Goal: Information Seeking & Learning: Understand process/instructions

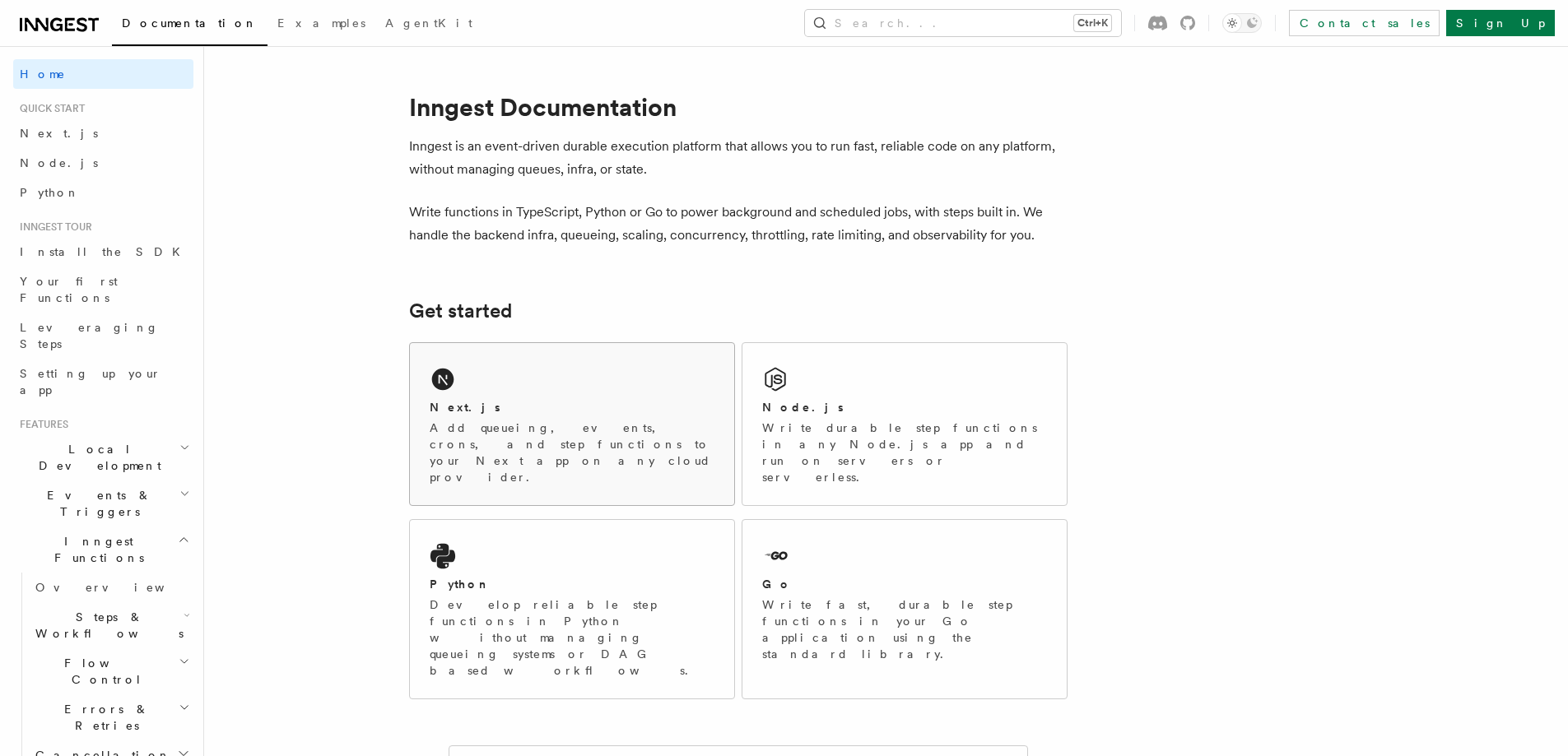
click at [496, 390] on div "Next.js Add queueing, events, crons, and step functions to your Next app on any…" at bounding box center [572, 423] width 324 height 162
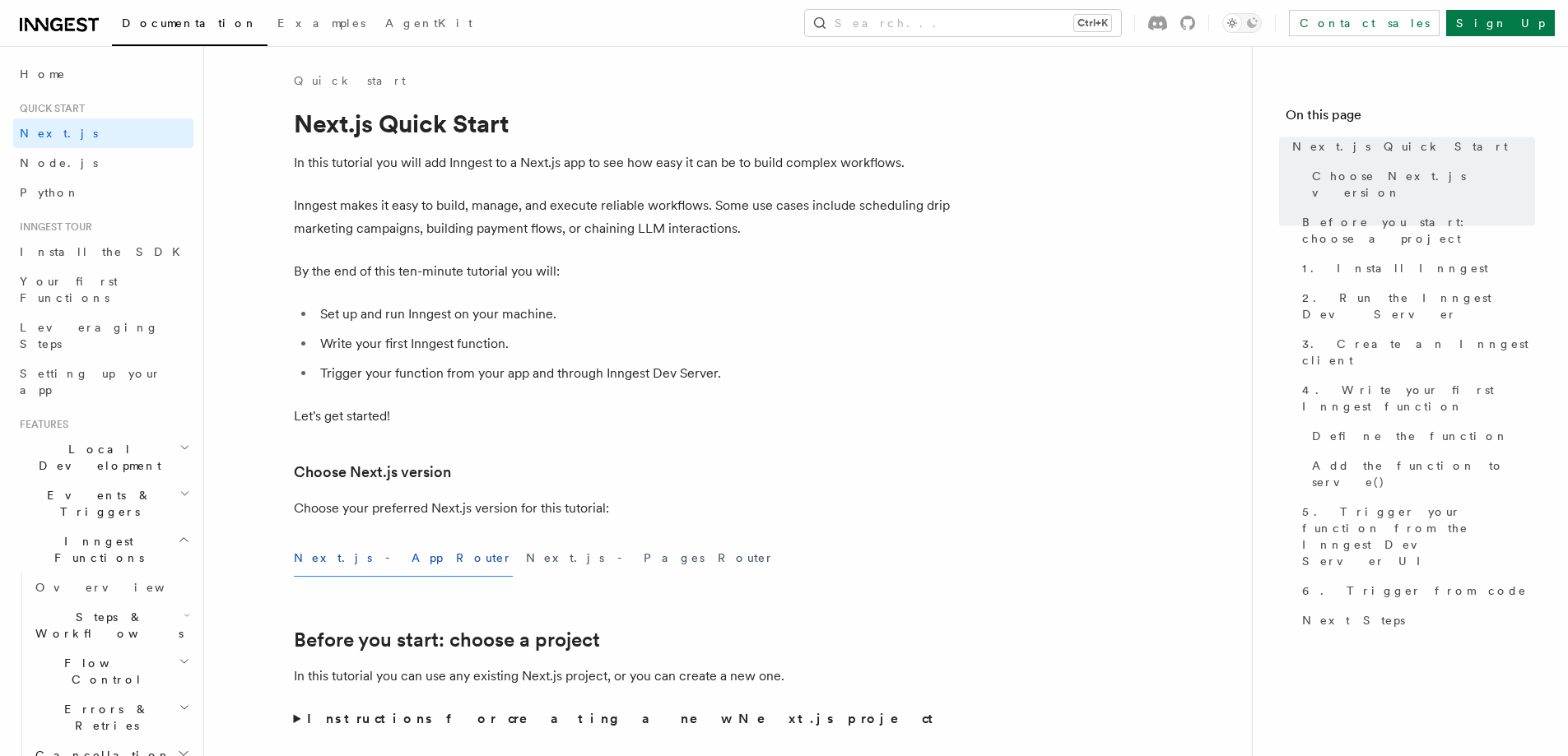
scroll to position [662, 0]
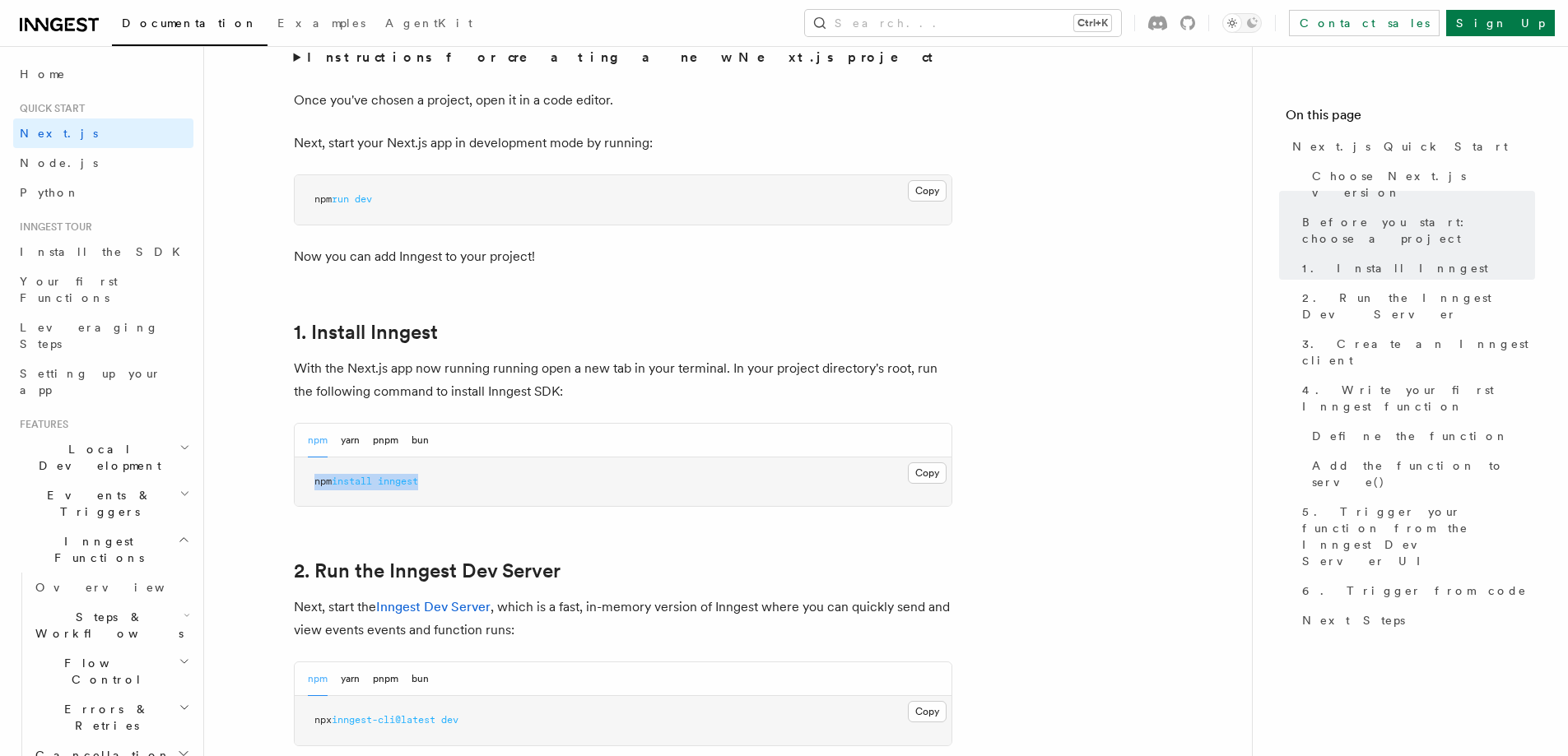
drag, startPoint x: 306, startPoint y: 479, endPoint x: 435, endPoint y: 486, distance: 129.2
click at [435, 486] on pre "npm install inngest" at bounding box center [622, 482] width 657 height 50
copy span "npm install inngest"
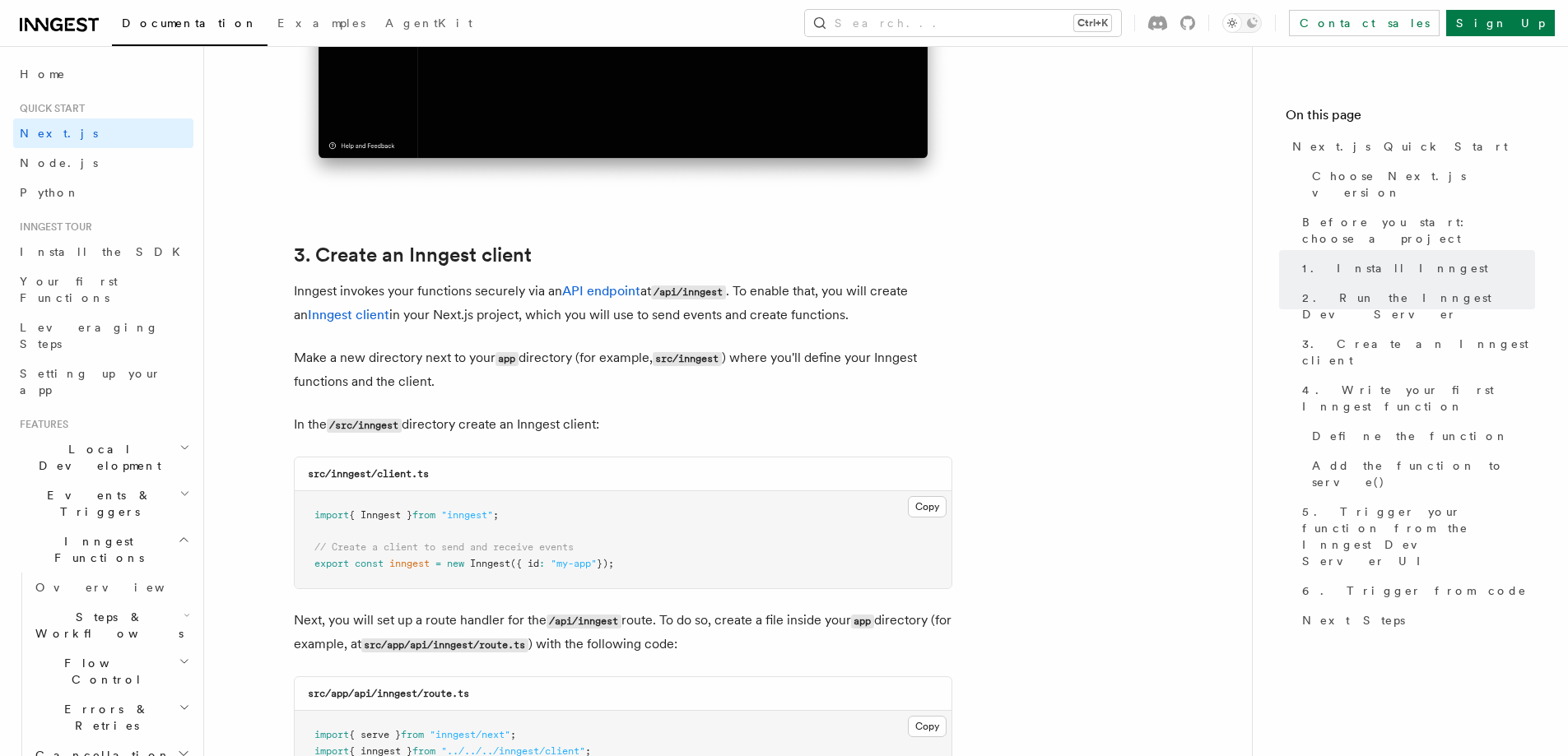
scroll to position [1854, 0]
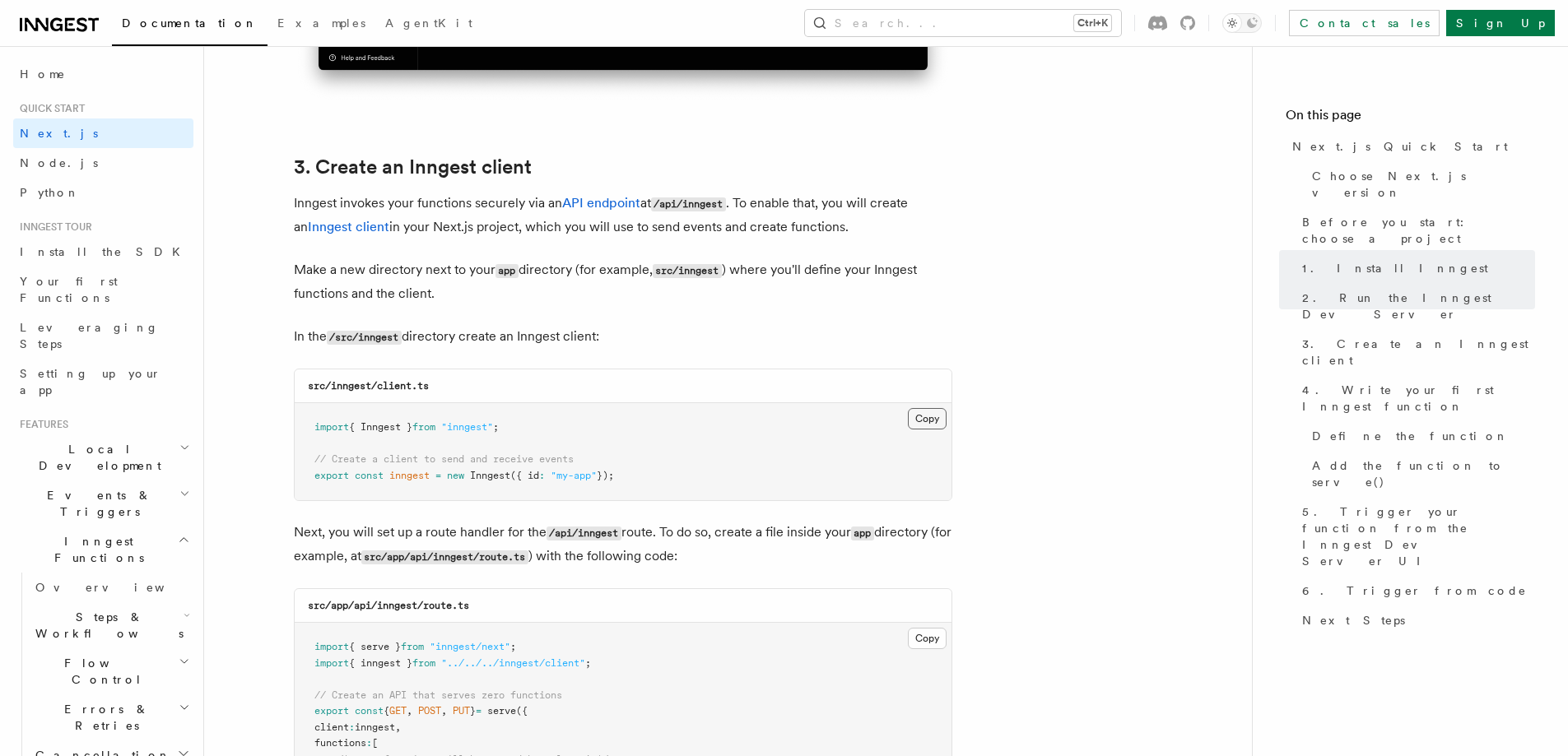
click at [925, 424] on button "Copy Copied" at bounding box center [926, 419] width 38 height 21
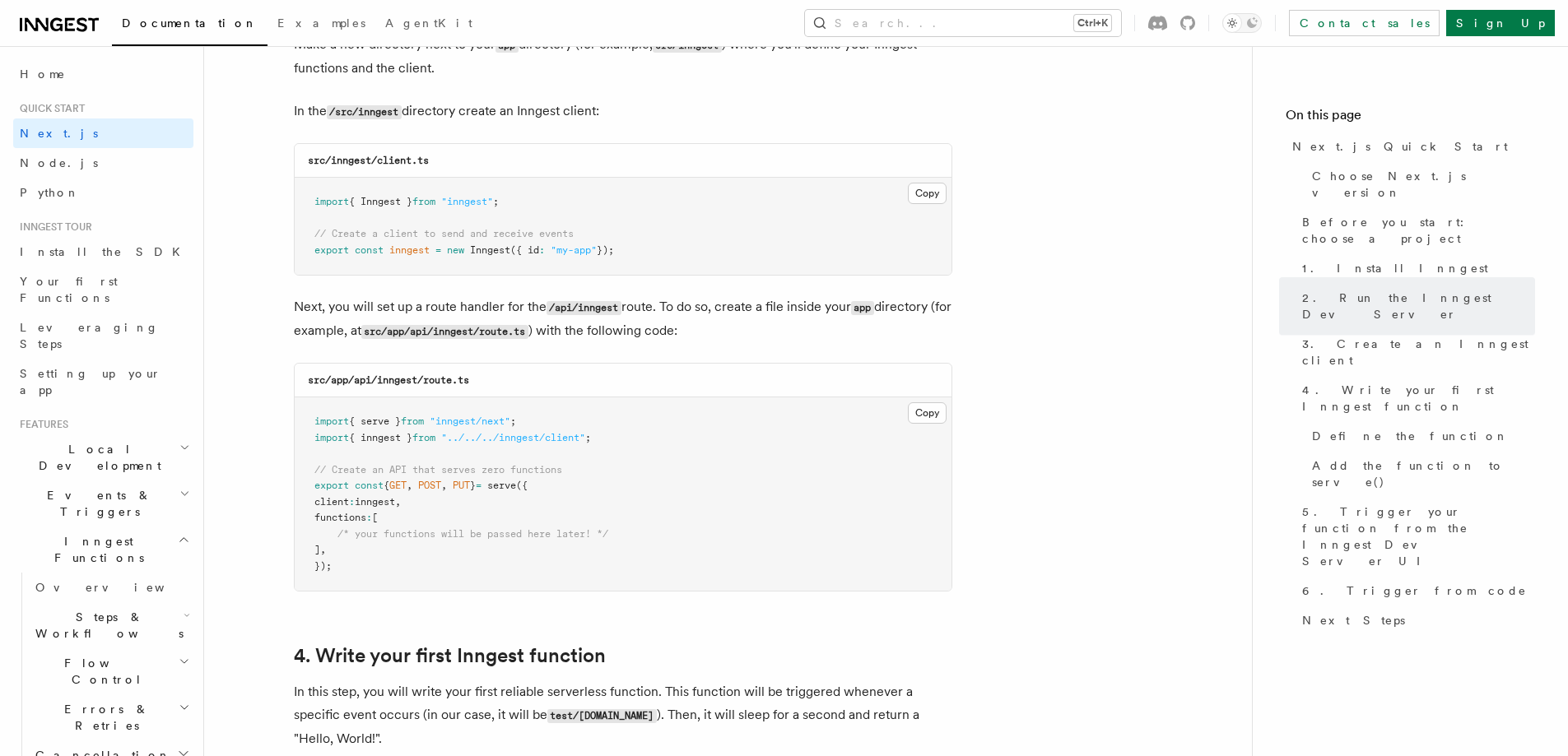
scroll to position [2118, 0]
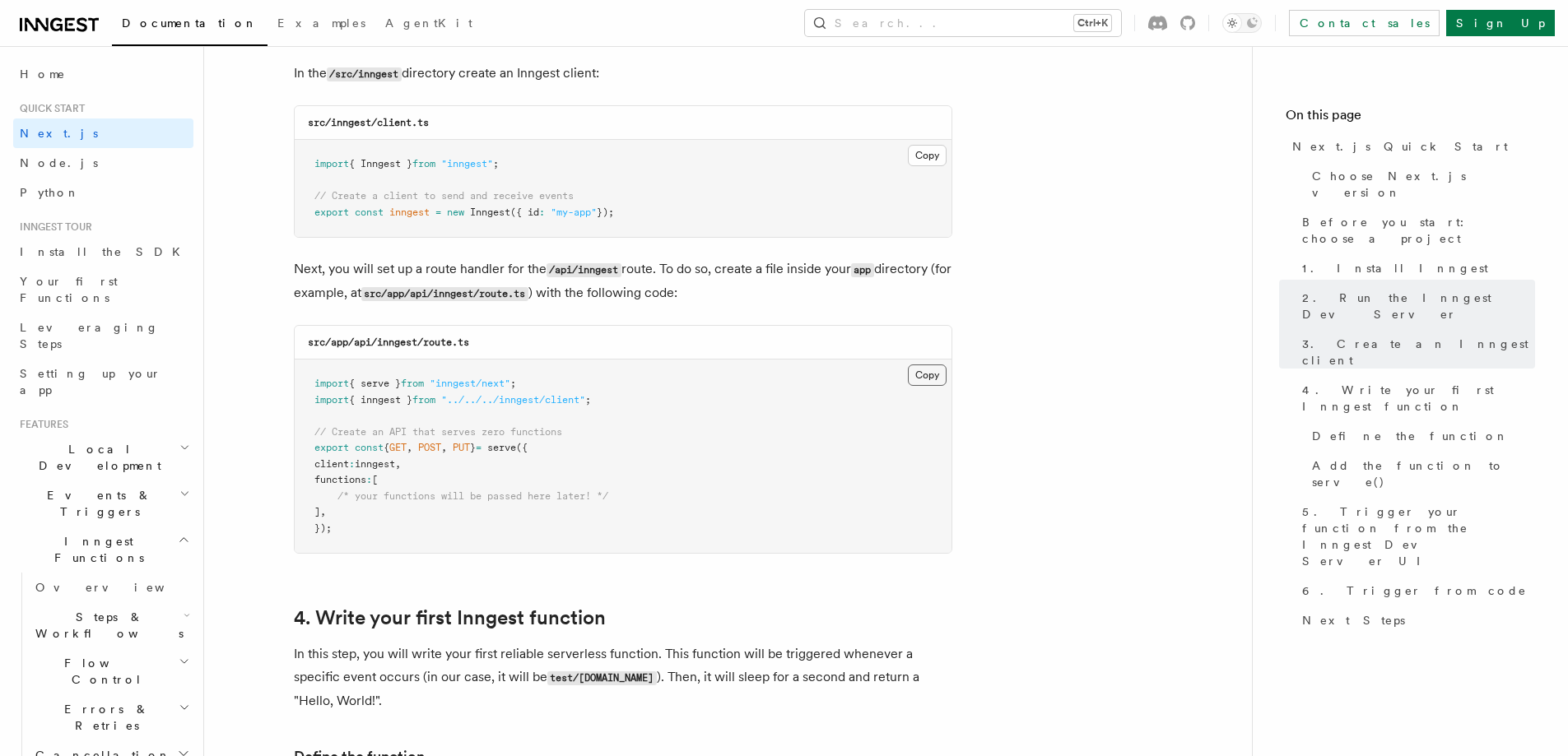
click at [920, 375] on button "Copy Copied" at bounding box center [926, 375] width 38 height 21
